Goal: Task Accomplishment & Management: Manage account settings

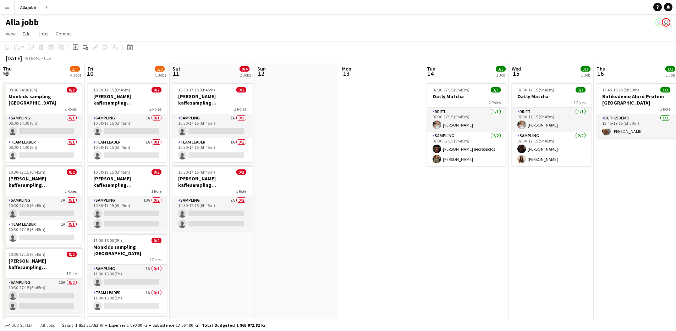
scroll to position [0, 280]
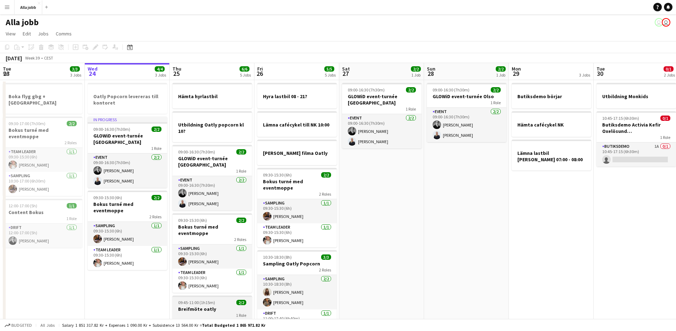
scroll to position [0, 170]
click at [414, 261] on app-date-cell "09:00-16:30 (7h30m) 2/2 GLOWiD event-turnée Oslo 1 Role Event 2/2 09:00-16:30 (…" at bounding box center [381, 232] width 85 height 305
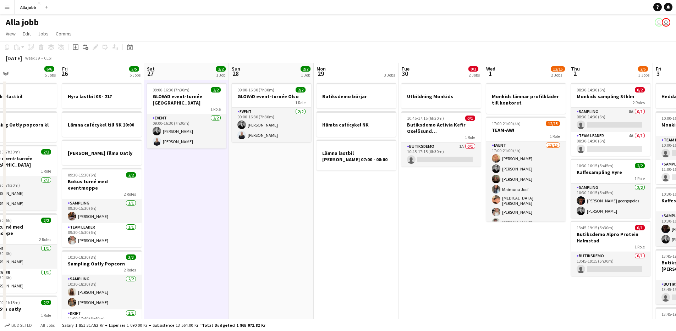
drag, startPoint x: 459, startPoint y: 239, endPoint x: 272, endPoint y: 201, distance: 191.1
click at [272, 201] on app-calendar-viewport "Mon 22 2/2 3 Jobs Tue 23 3/3 3 Jobs Wed 24 4/4 3 Jobs Thu 25 6/6 5 Jobs Fri 26 …" at bounding box center [338, 224] width 676 height 322
click at [347, 224] on app-date-cell "Butiksdemo börjar Hämta cafécykel NK Lämna lastbil Malte Månson 07:00 - 08:00" at bounding box center [356, 232] width 85 height 305
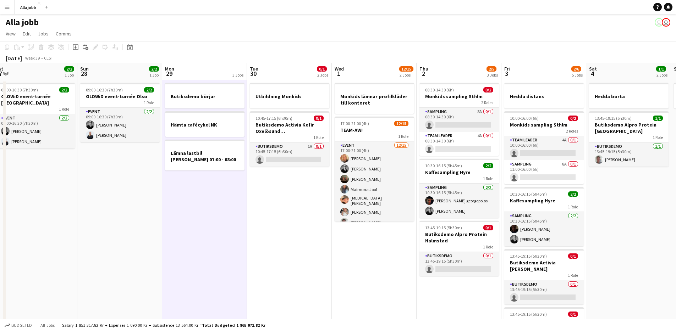
drag, startPoint x: 324, startPoint y: 233, endPoint x: 262, endPoint y: 222, distance: 62.6
click at [261, 225] on app-calendar-viewport "Wed 24 4/4 3 Jobs Thu 25 6/6 5 Jobs Fri 26 5/5 5 Jobs Sat 27 2/2 1 Job Sun 28 2…" at bounding box center [338, 224] width 676 height 322
click at [288, 218] on app-date-cell "Utbildning Monkids 10:45-17:15 (6h30m) 0/1 Butiksdemo Activia Kefir Oxelösund (…" at bounding box center [289, 232] width 85 height 305
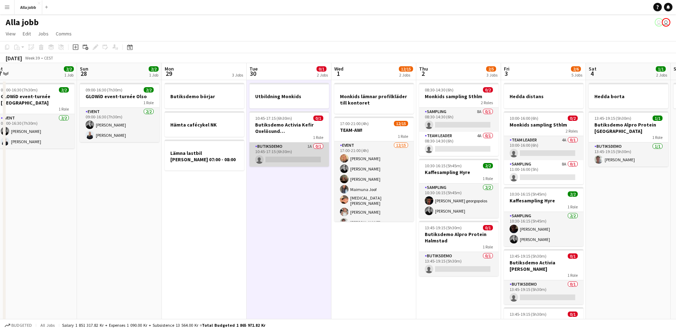
click at [308, 154] on app-card-role "Butiksdemo 1A 0/1 10:45-17:15 (6h30m) single-neutral-actions" at bounding box center [288, 155] width 79 height 24
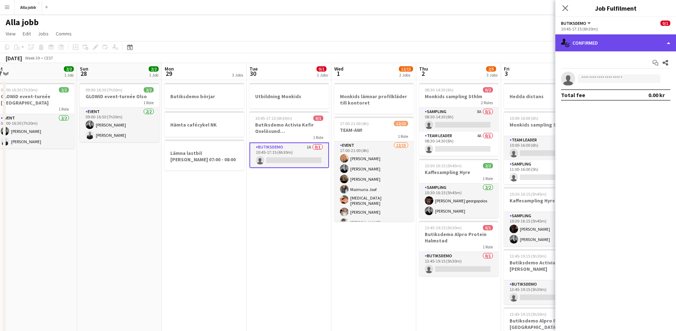
click at [669, 46] on div "single-neutral-actions-check-2 Confirmed" at bounding box center [615, 42] width 121 height 17
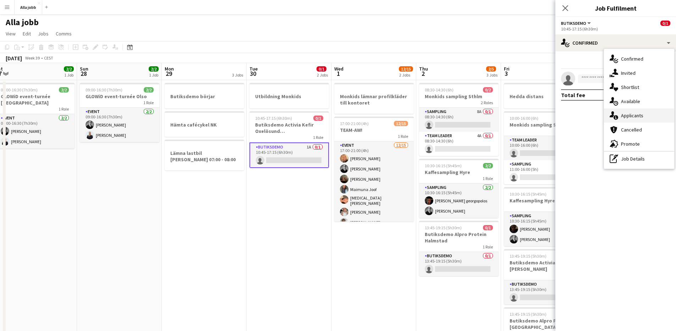
click at [640, 119] on div "single-neutral-actions-information Applicants" at bounding box center [639, 116] width 70 height 14
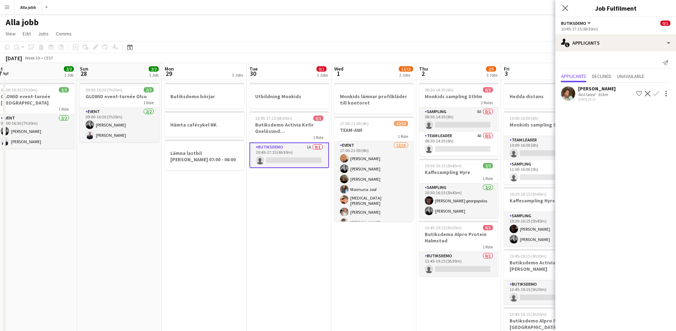
click at [262, 236] on app-date-cell "Utbildning Monkids 10:45-17:15 (6h30m) 0/1 Butiksdemo Activia Kefir Oxelösund (…" at bounding box center [289, 232] width 85 height 305
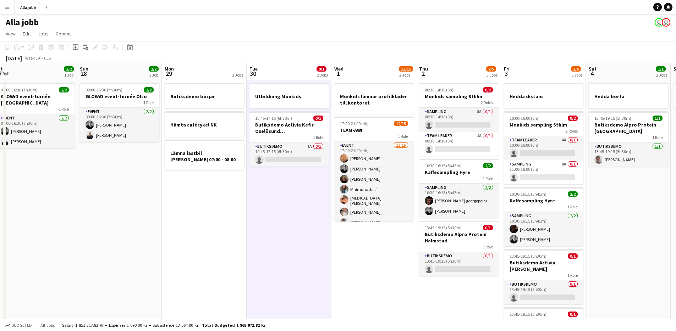
click at [229, 220] on app-date-cell "Butiksdemo börjar Hämta cafécykel NK Lämna lastbil Malte Månson 07:00 - 08:00" at bounding box center [204, 232] width 85 height 305
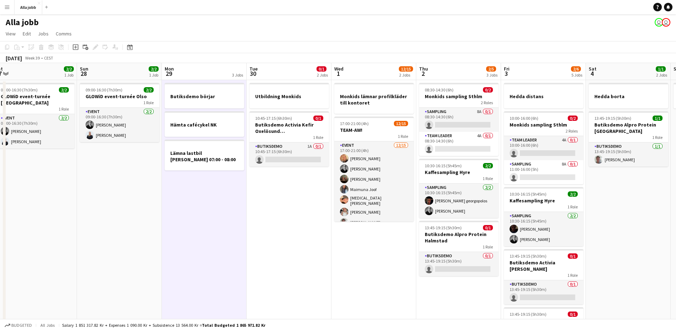
click at [287, 230] on app-date-cell "Utbildning Monkids 10:45-17:15 (6h30m) 0/1 Butiksdemo Activia Kefir Oxelösund (…" at bounding box center [289, 232] width 85 height 305
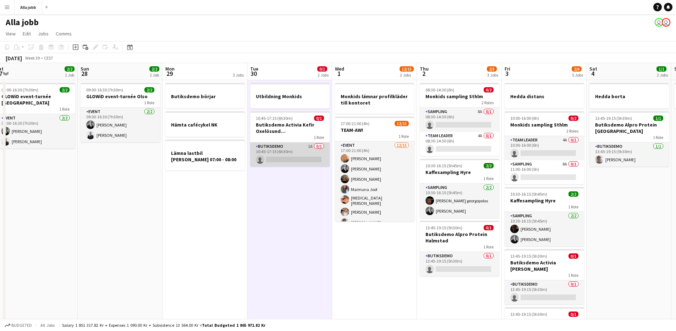
click at [311, 155] on app-card-role "Butiksdemo 1A 0/1 10:45-17:15 (6h30m) single-neutral-actions" at bounding box center [289, 155] width 79 height 24
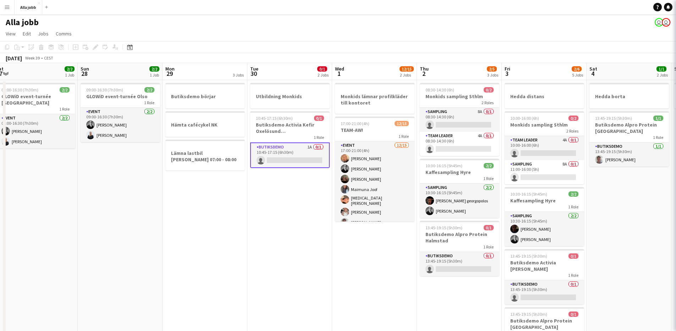
scroll to position [0, 261]
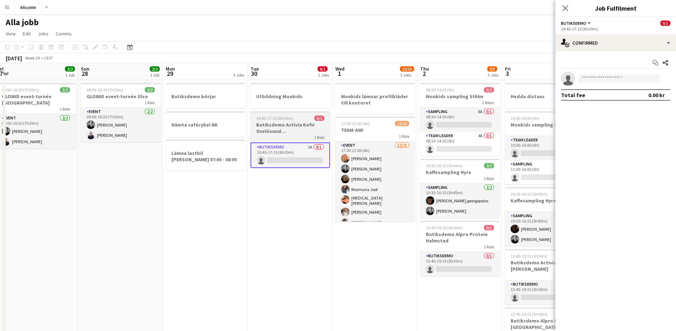
click at [319, 127] on h3 "Butiksdemo Activia Kefir Oxelösund (Nyköping)" at bounding box center [289, 128] width 79 height 13
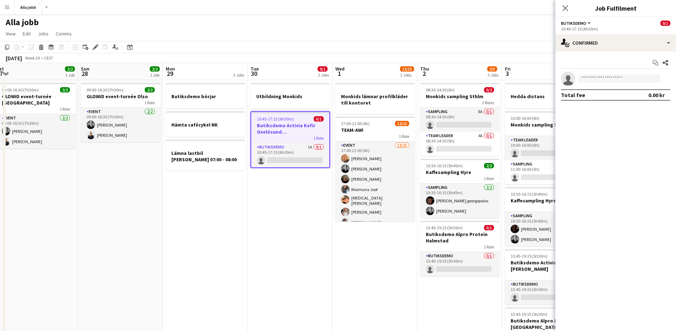
click at [244, 220] on app-date-cell "Butiksdemo börjar Hämta cafécykel NK Lämna lastbil Malte Månson 07:00 - 08:00" at bounding box center [205, 232] width 85 height 305
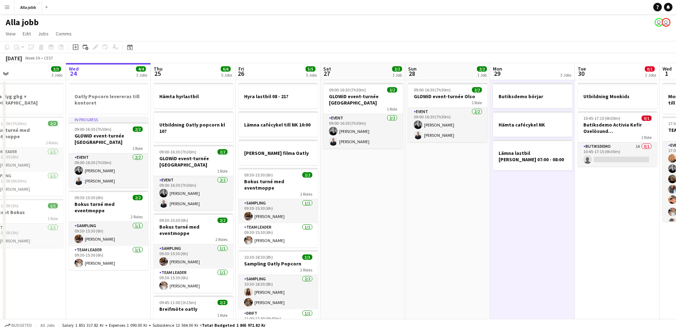
drag, startPoint x: 199, startPoint y: 216, endPoint x: 525, endPoint y: 199, distance: 326.1
click at [525, 199] on app-calendar-viewport "Sun 21 1 Job Mon 22 2/2 3 Jobs Tue 23 3/3 3 Jobs Wed 24 4/4 3 Jobs Thu 25 6/6 5…" at bounding box center [338, 224] width 676 height 322
